Goal: Transaction & Acquisition: Book appointment/travel/reservation

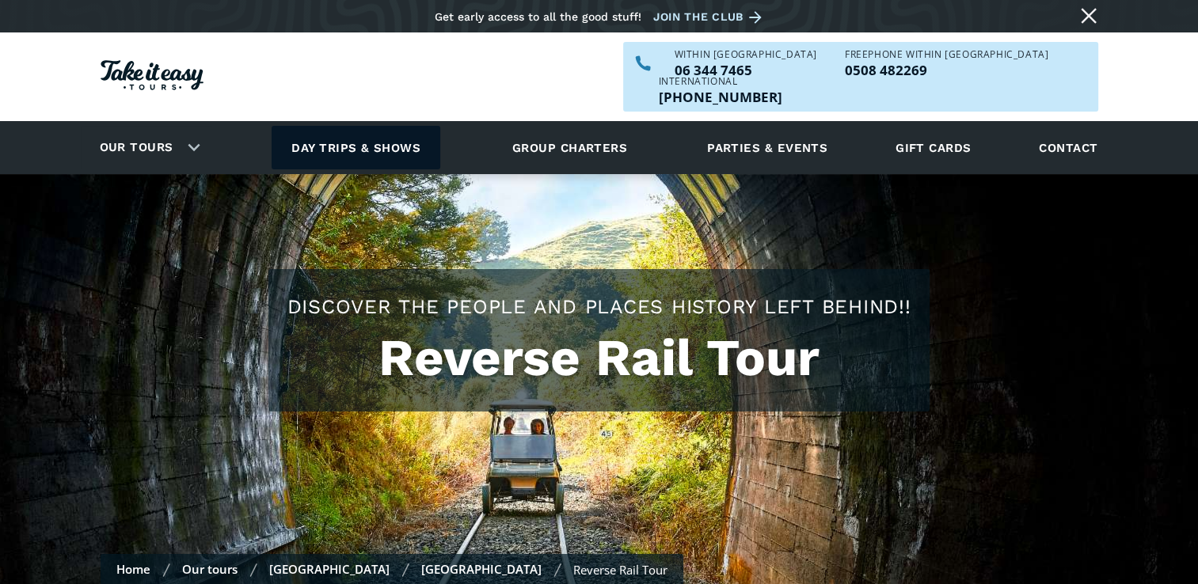
click at [341, 126] on link "Day trips & shows" at bounding box center [356, 148] width 169 height 44
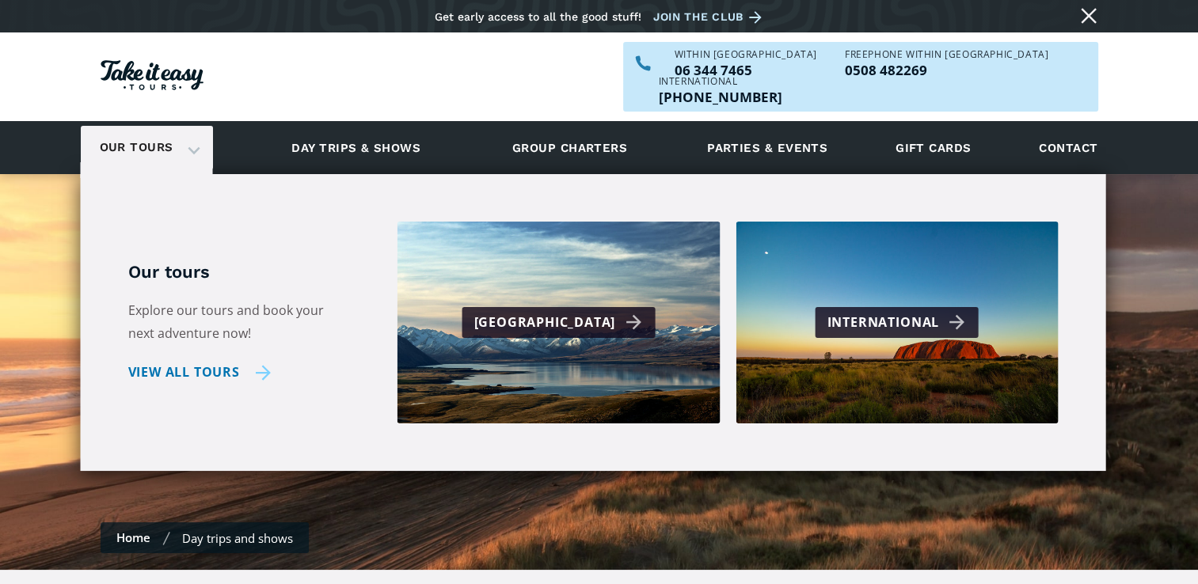
click at [186, 361] on link "View all tours" at bounding box center [199, 372] width 143 height 23
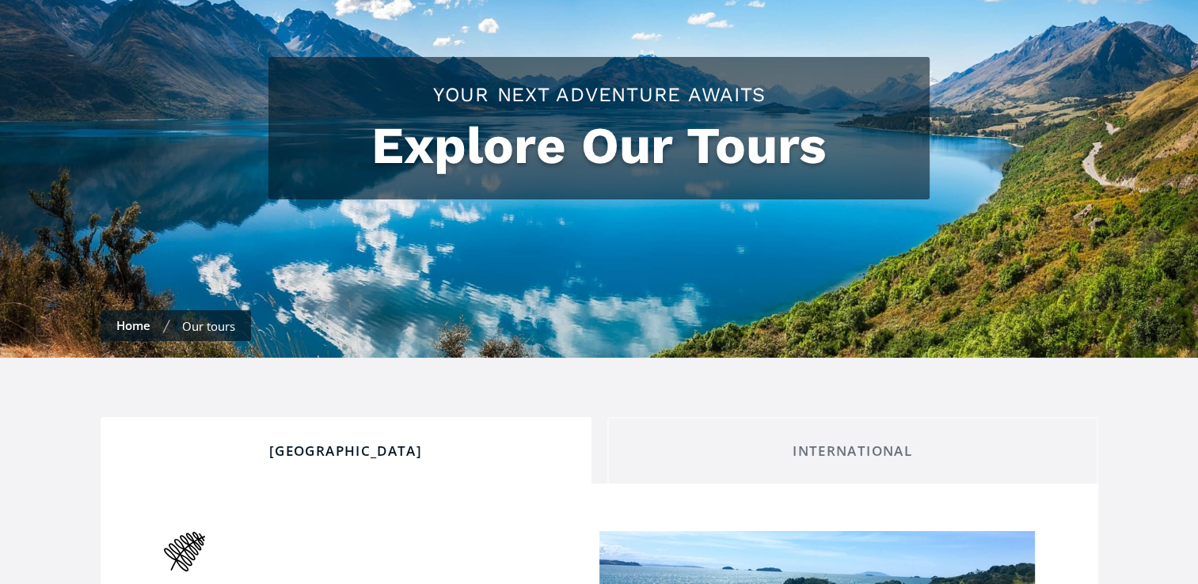
checkbox input "true"
